Goal: Find specific page/section: Find specific page/section

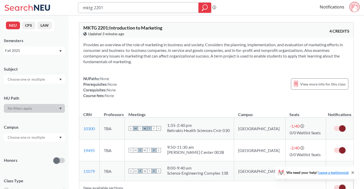
click at [202, 8] on icon "magnifying glass" at bounding box center [205, 7] width 6 height 7
click at [206, 7] on icon "magnifying glass" at bounding box center [205, 7] width 6 height 7
click at [131, 9] on input "mktg 2201" at bounding box center [138, 7] width 112 height 9
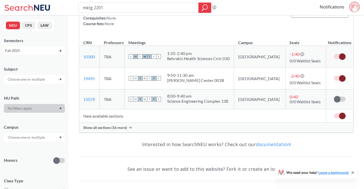
scroll to position [72, 0]
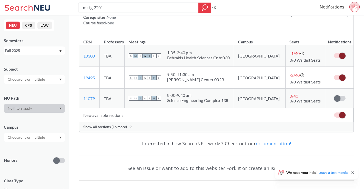
click at [113, 126] on span "Show all sections (16 more)" at bounding box center [105, 126] width 44 height 5
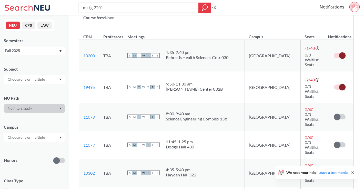
scroll to position [78, 0]
drag, startPoint x: 119, startPoint y: 8, endPoint x: 66, endPoint y: 5, distance: 53.4
click at [66, 5] on div "mktg 2201 Phrase search guarantees the exact search appears in the results. Ex.…" at bounding box center [182, 7] width 364 height 15
type input "intb 1203"
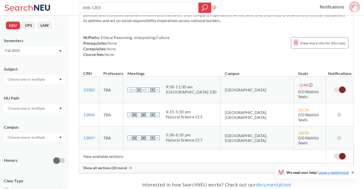
scroll to position [45, 0]
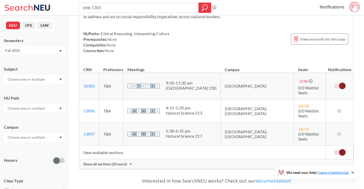
click at [104, 161] on span "Show all sections (20 more)" at bounding box center [105, 163] width 44 height 5
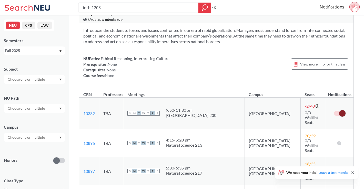
scroll to position [0, 0]
